Goal: Task Accomplishment & Management: Use online tool/utility

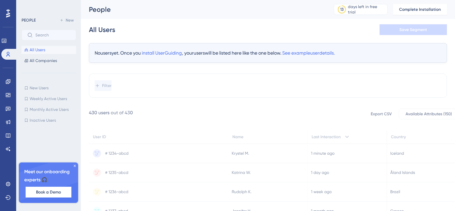
click at [74, 165] on icon at bounding box center [75, 166] width 4 height 4
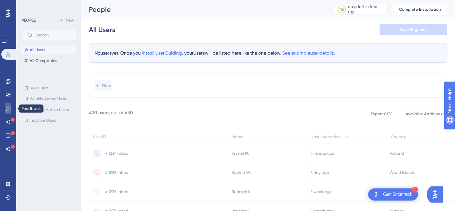
click at [10, 104] on link at bounding box center [7, 108] width 5 height 11
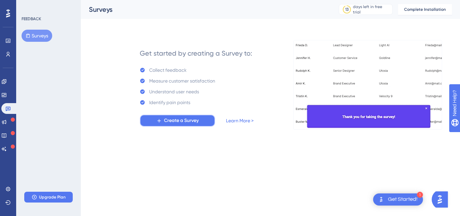
click at [184, 117] on span "Create a Survey" at bounding box center [181, 120] width 35 height 8
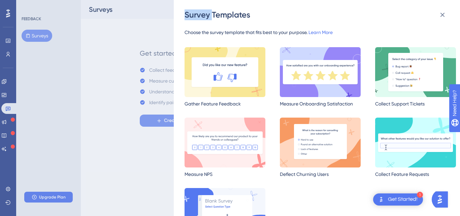
click at [184, 117] on div "Survey Templates Choose the survey template that fits best to your purpose. Lea…" at bounding box center [230, 108] width 460 height 216
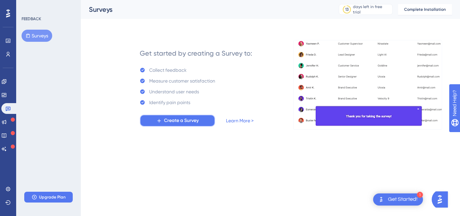
click at [184, 117] on span "Create a Survey" at bounding box center [181, 120] width 35 height 8
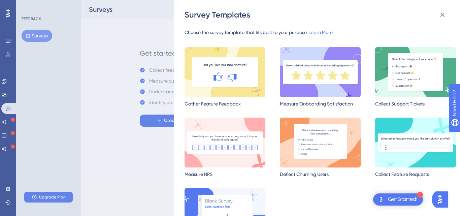
scroll to position [42, 0]
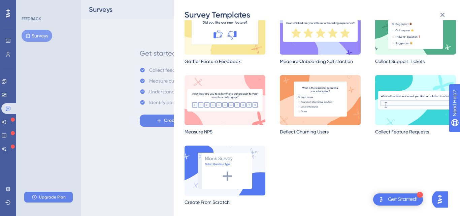
click at [240, 172] on img at bounding box center [224, 170] width 81 height 50
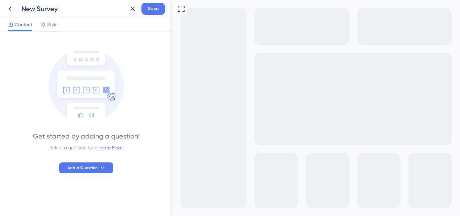
click at [87, 173] on div "Get started by adding a question! Select a question type Learn More. Add a Ques…" at bounding box center [86, 120] width 156 height 160
click at [96, 162] on button "Add a Question" at bounding box center [86, 167] width 54 height 11
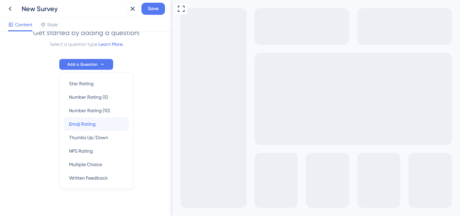
click at [75, 126] on span "Emoji Rating" at bounding box center [82, 124] width 27 height 8
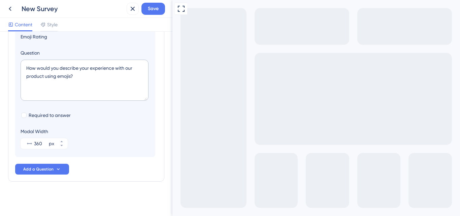
scroll to position [78, 0]
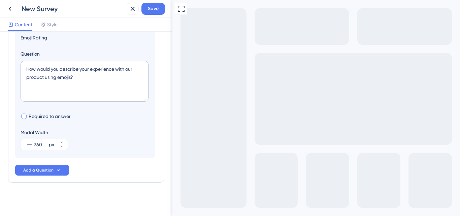
click at [41, 117] on span "Required to answer" at bounding box center [50, 116] width 42 height 8
checkbox input "true"
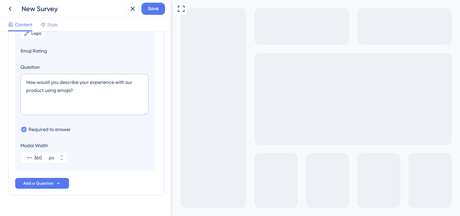
scroll to position [65, 0]
click at [71, 104] on textarea "How would you describe your experience with our product using emojis?" at bounding box center [85, 94] width 128 height 41
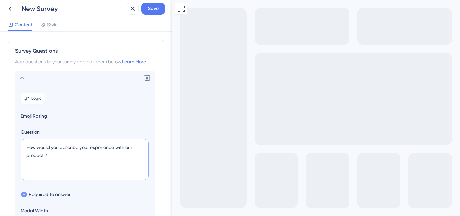
scroll to position [0, 0]
type textarea "How would you describe your experience with our product ?"
click at [41, 117] on span "Emoji Rating" at bounding box center [85, 115] width 129 height 8
click at [35, 101] on button "Logic" at bounding box center [33, 98] width 24 height 11
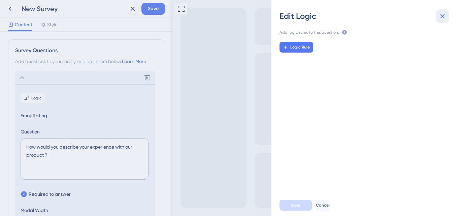
drag, startPoint x: 439, startPoint y: 18, endPoint x: 54, endPoint y: 71, distance: 388.6
click at [439, 18] on icon at bounding box center [442, 16] width 8 height 8
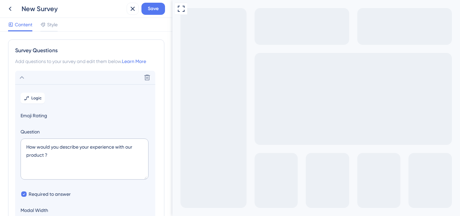
click at [38, 114] on span "Emoji Rating" at bounding box center [85, 115] width 129 height 8
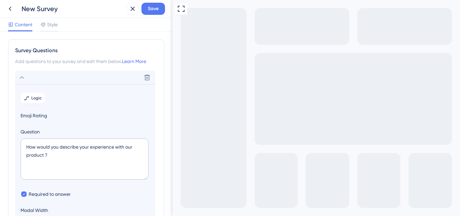
click at [38, 114] on span "Emoji Rating" at bounding box center [85, 115] width 129 height 8
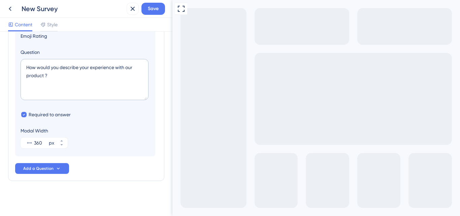
click at [55, 17] on div "New Survey Save" at bounding box center [86, 9] width 172 height 18
click at [54, 25] on span "Style" at bounding box center [52, 25] width 10 height 8
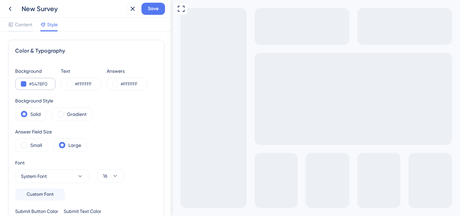
click at [20, 82] on div "#5478F0" at bounding box center [35, 84] width 40 height 12
click at [22, 83] on div "#5478F0" at bounding box center [35, 84] width 40 height 12
click at [22, 83] on button at bounding box center [23, 83] width 5 height 5
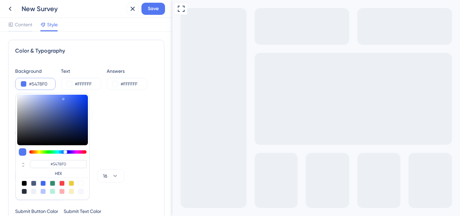
click at [52, 182] on div at bounding box center [52, 182] width 5 height 5
type input "#358e6c"
type input "#358E6C"
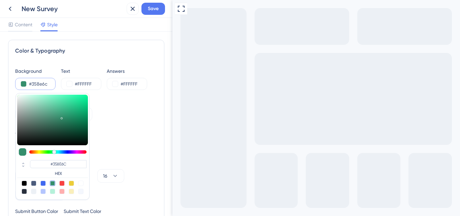
click at [100, 152] on div "Background #358e6c #358E6C HEX Text #FFFFFF Answers #FFFFFF Background Style So…" at bounding box center [86, 148] width 142 height 163
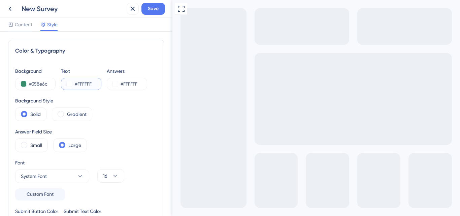
click at [67, 85] on button at bounding box center [69, 83] width 5 height 5
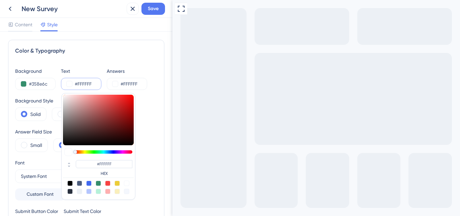
type input "#f01e1e"
type input "#F01E1E"
click at [125, 98] on div at bounding box center [98, 120] width 71 height 50
click at [125, 84] on input "#FFFFFF" at bounding box center [134, 84] width 28 height 8
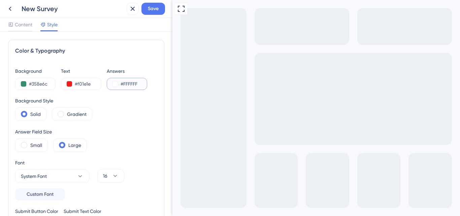
click at [113, 84] on button at bounding box center [114, 83] width 5 height 5
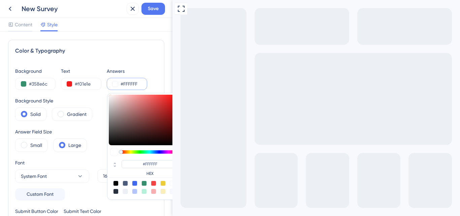
type input "#7a3636"
type input "#7A3636"
click at [148, 121] on div at bounding box center [144, 120] width 71 height 50
click at [28, 113] on div "Solid" at bounding box center [30, 113] width 31 height 13
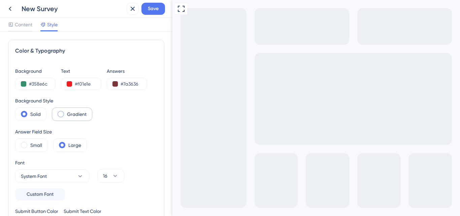
click at [78, 111] on label "Gradient" at bounding box center [77, 114] width 20 height 8
click at [32, 114] on label "Solid" at bounding box center [35, 114] width 10 height 8
click at [58, 111] on div "Gradient" at bounding box center [72, 113] width 40 height 13
click at [40, 141] on label "Small" at bounding box center [36, 145] width 12 height 8
click at [55, 145] on div "Large" at bounding box center [70, 144] width 34 height 13
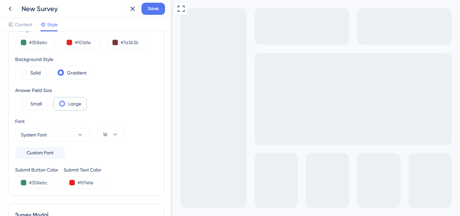
scroll to position [42, 0]
click at [80, 140] on button "System Font" at bounding box center [52, 134] width 74 height 13
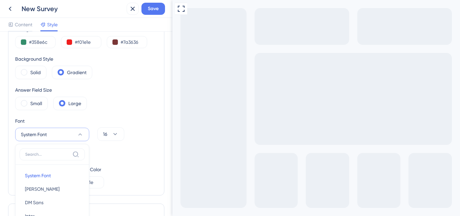
scroll to position [129, 0]
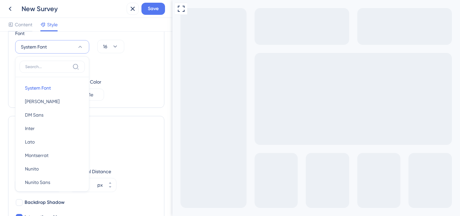
click at [126, 145] on div "Position Bottom Right" at bounding box center [86, 148] width 142 height 24
